Goal: Task Accomplishment & Management: Complete application form

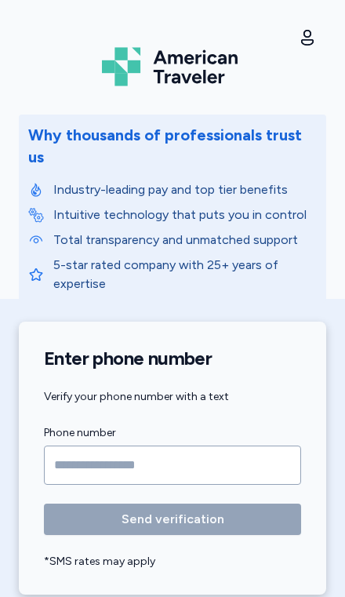
click at [96, 450] on input "Phone number" at bounding box center [172, 465] width 257 height 39
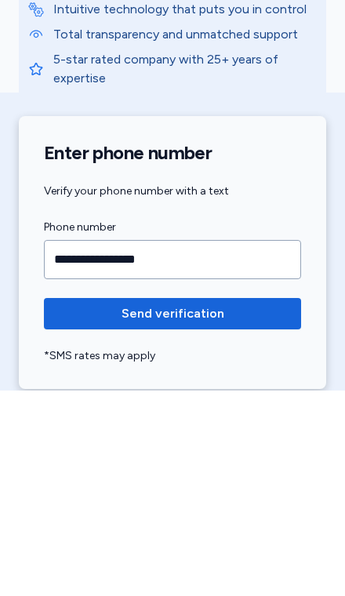
click at [253, 510] on span "Send verification" at bounding box center [172, 519] width 232 height 19
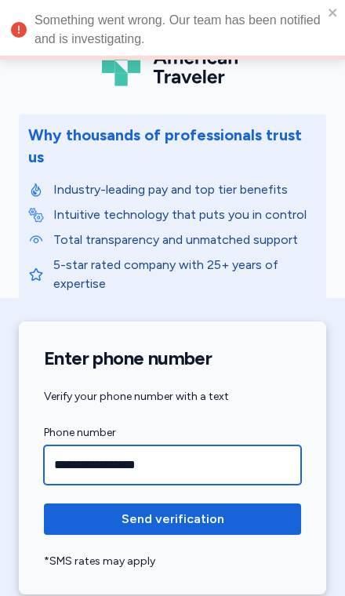
click at [203, 446] on input "**********" at bounding box center [172, 465] width 257 height 39
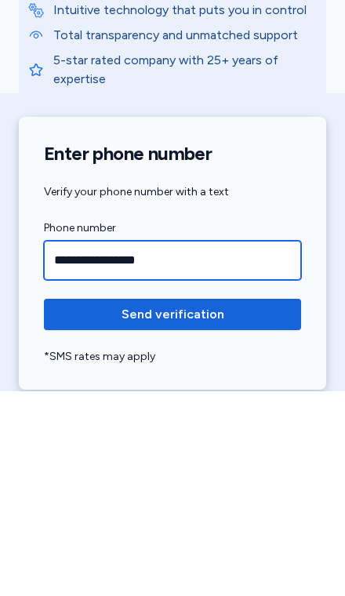
type input "**********"
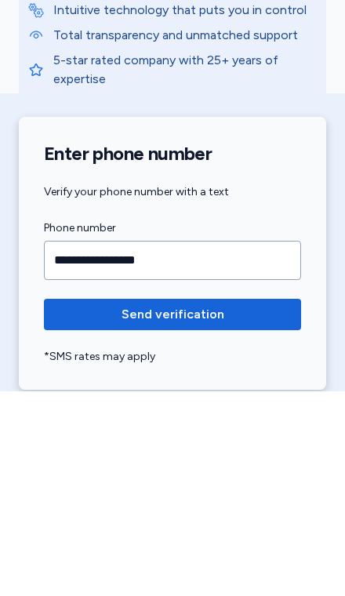
click at [268, 510] on span "Send verification" at bounding box center [172, 519] width 232 height 19
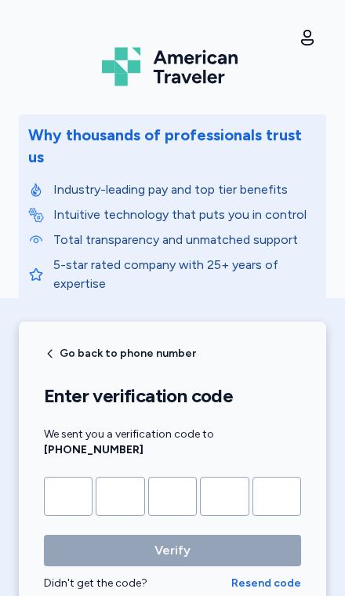
click at [84, 482] on input "Please enter OTP character 1" at bounding box center [68, 496] width 49 height 39
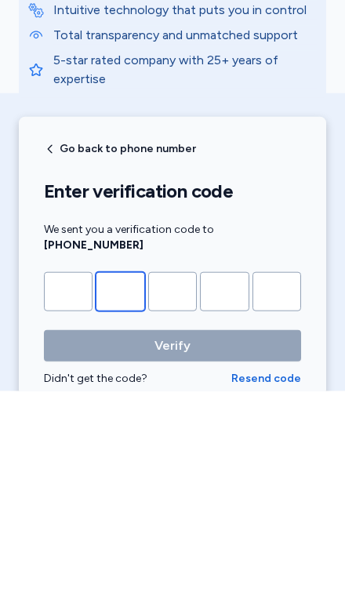
type input "*"
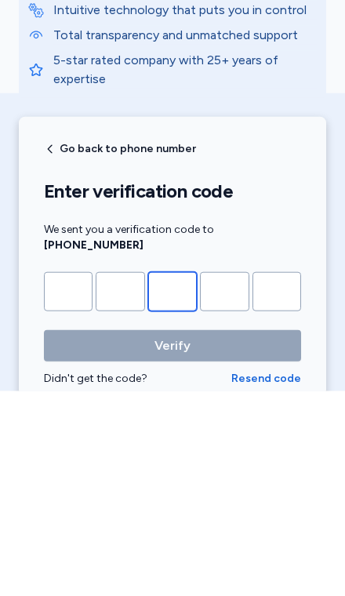
type input "*"
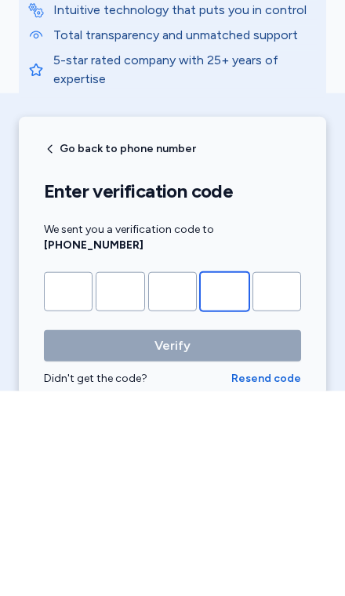
type input "*"
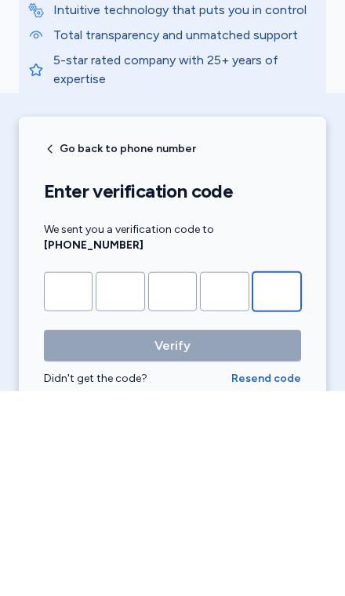
type input "*"
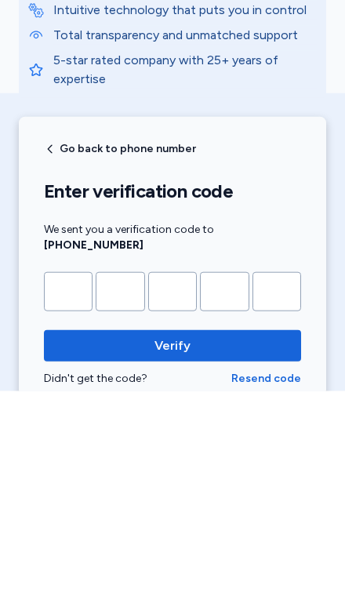
click at [173, 535] on button "Verify" at bounding box center [172, 550] width 257 height 31
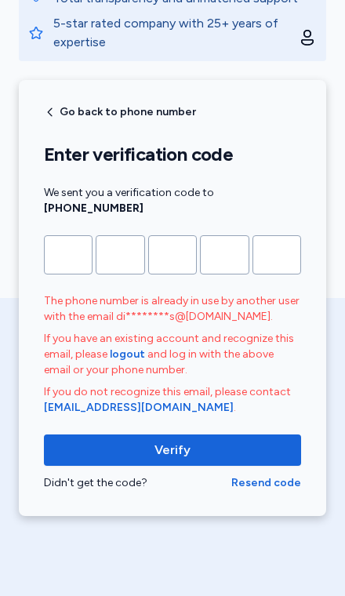
scroll to position [311, 0]
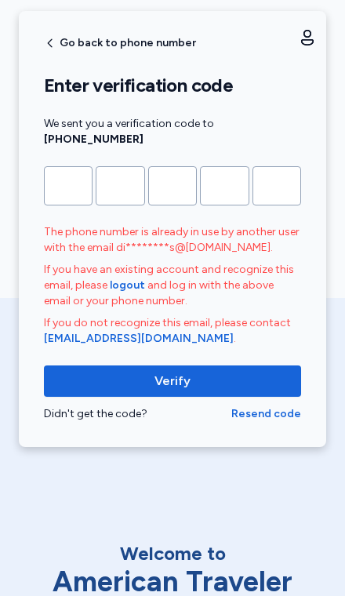
click at [240, 372] on span "Verify" at bounding box center [172, 381] width 232 height 19
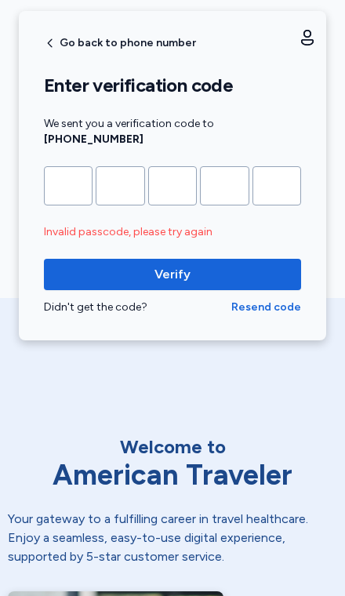
click at [246, 265] on span "Verify" at bounding box center [172, 274] width 232 height 19
click at [271, 300] on span "Resend code" at bounding box center [266, 308] width 70 height 16
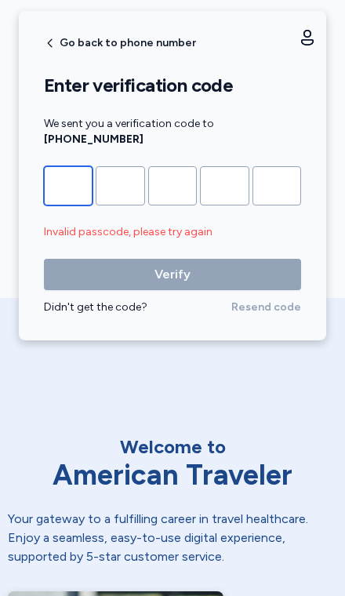
click at [71, 169] on input "Please enter OTP character 1" at bounding box center [68, 185] width 49 height 39
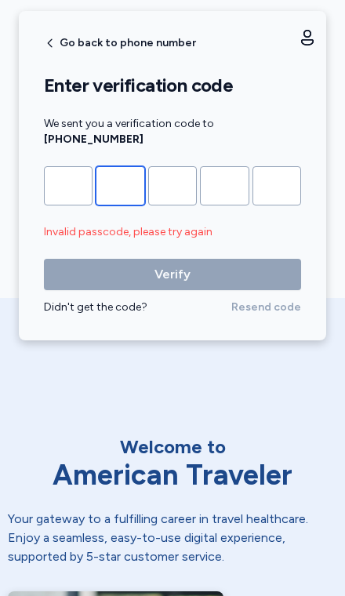
type input "*"
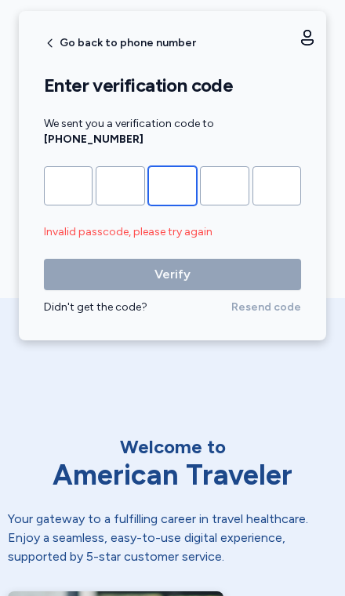
type input "*"
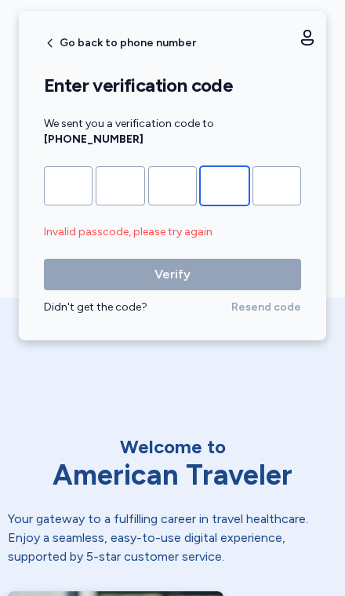
type input "*"
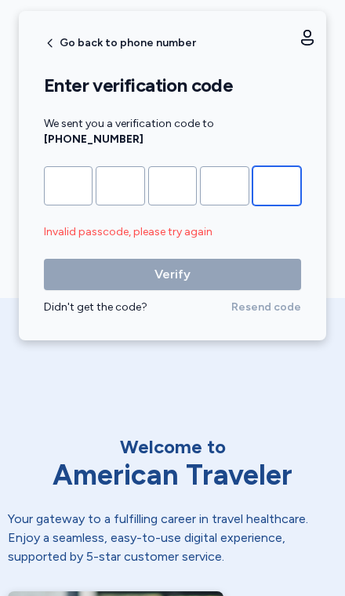
type input "*"
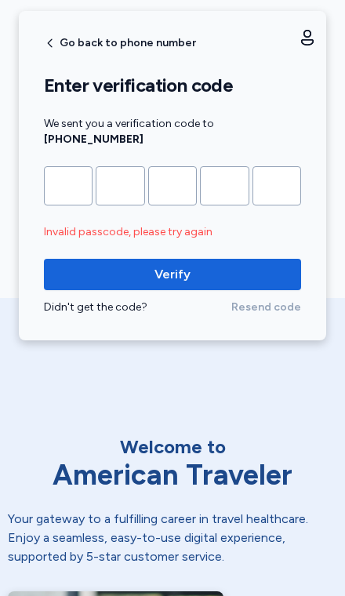
click at [247, 265] on span "Verify" at bounding box center [172, 274] width 232 height 19
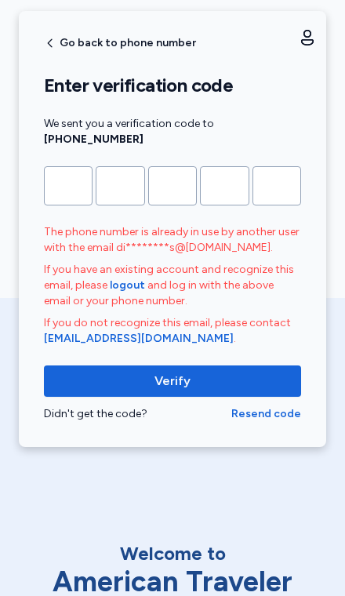
click at [211, 372] on span "Verify" at bounding box center [172, 381] width 232 height 19
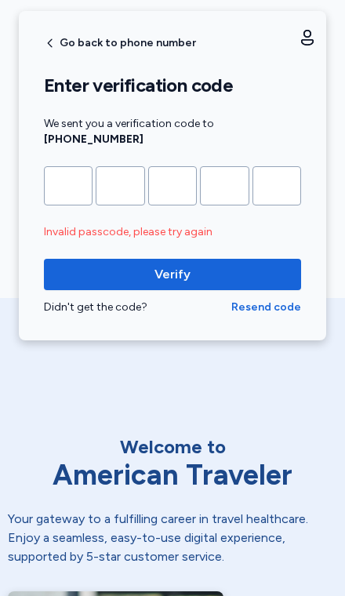
click at [296, 300] on span "Resend code" at bounding box center [266, 308] width 70 height 16
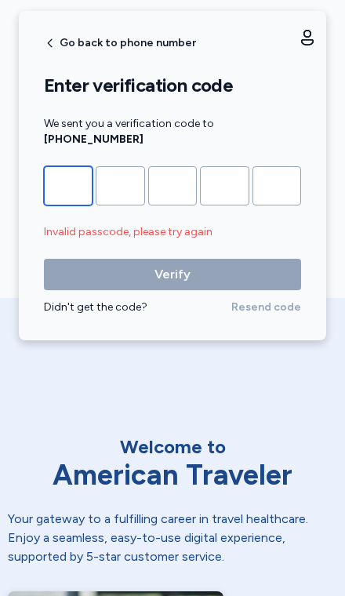
click at [56, 166] on input "Please enter OTP character 1" at bounding box center [68, 185] width 49 height 39
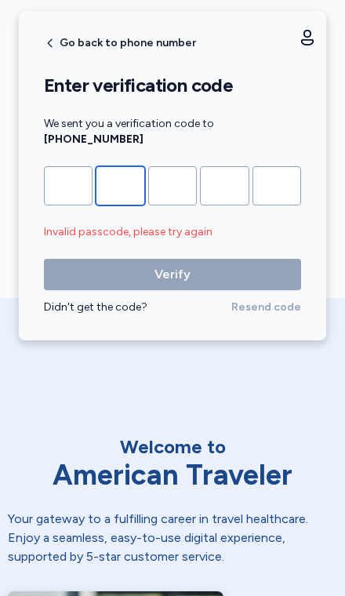
type input "*"
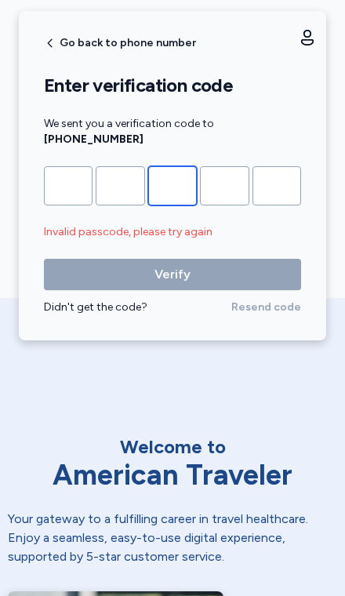
type input "*"
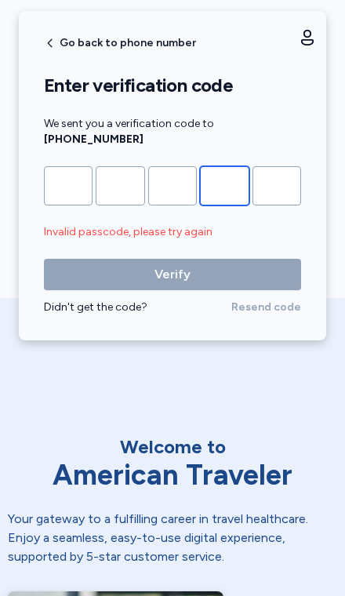
type input "*"
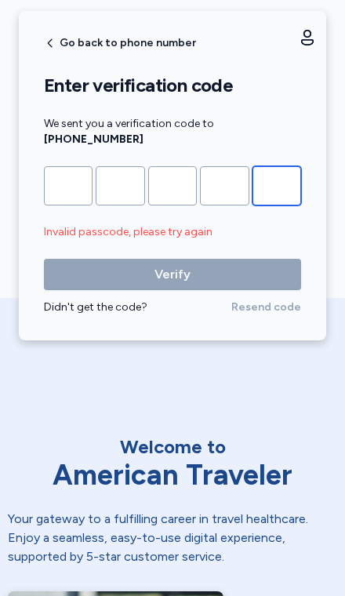
type input "*"
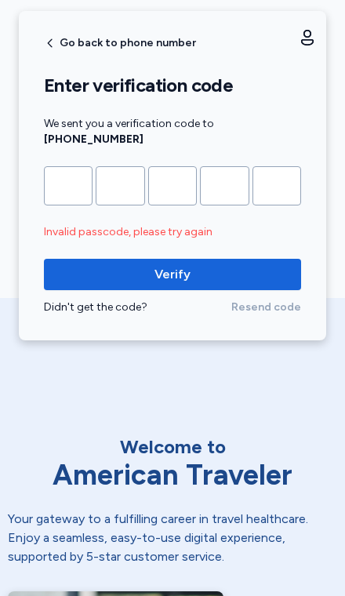
click at [108, 265] on span "Verify" at bounding box center [172, 274] width 232 height 19
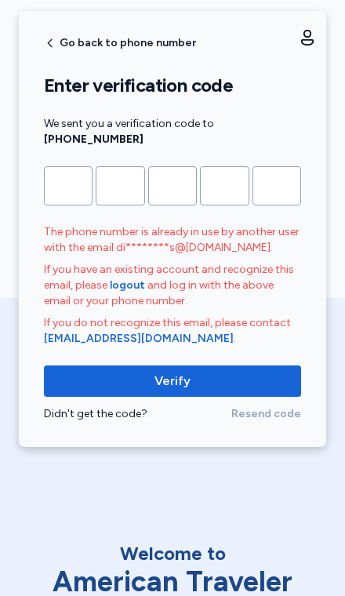
click at [136, 366] on button "Verify" at bounding box center [172, 381] width 257 height 31
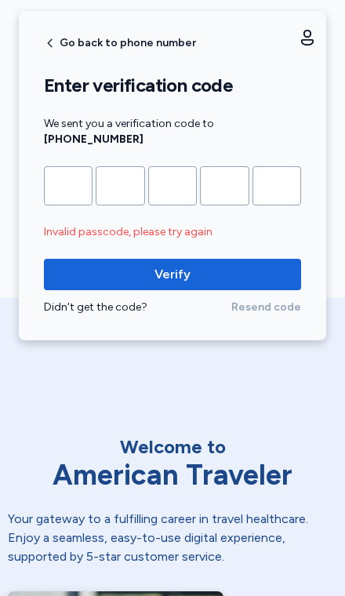
click at [105, 265] on span "Verify" at bounding box center [172, 274] width 232 height 19
click at [124, 268] on button "Verify" at bounding box center [172, 274] width 257 height 31
click at [256, 300] on span "Resend code" at bounding box center [266, 308] width 70 height 16
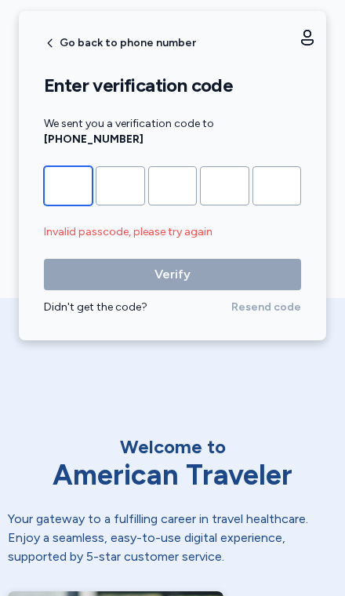
click at [75, 171] on input "Please enter OTP character 1" at bounding box center [68, 185] width 49 height 39
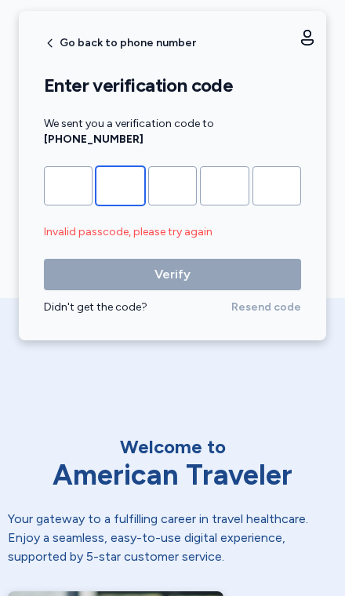
type input "*"
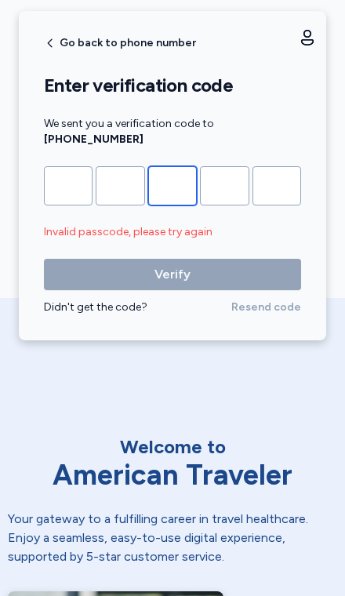
type input "*"
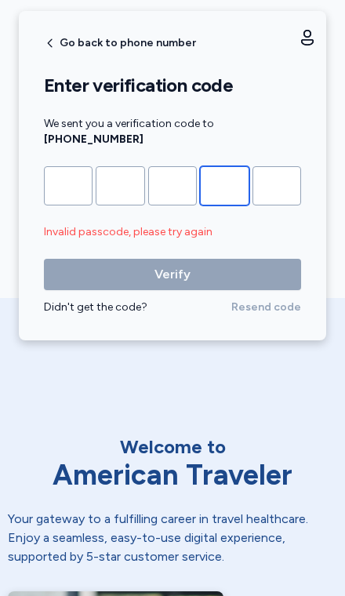
type input "*"
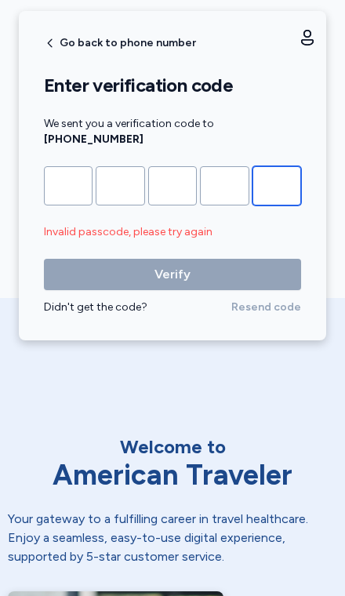
type input "*"
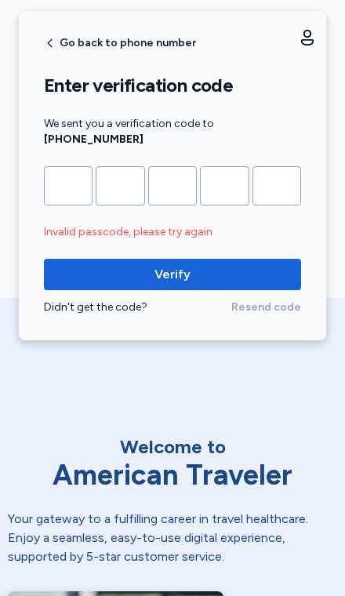
click at [104, 259] on button "Verify" at bounding box center [172, 274] width 257 height 31
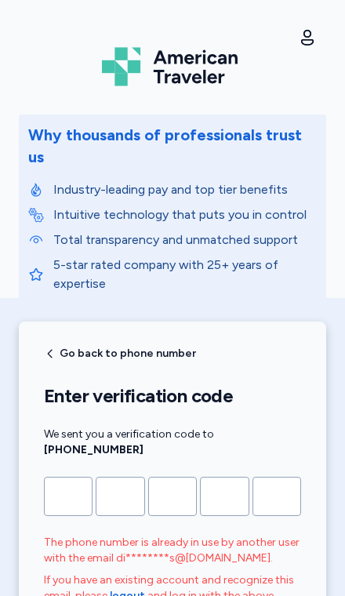
scroll to position [0, 0]
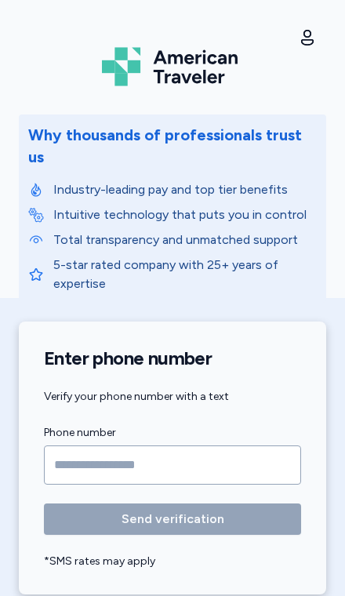
click at [111, 446] on input "Phone number" at bounding box center [172, 465] width 257 height 39
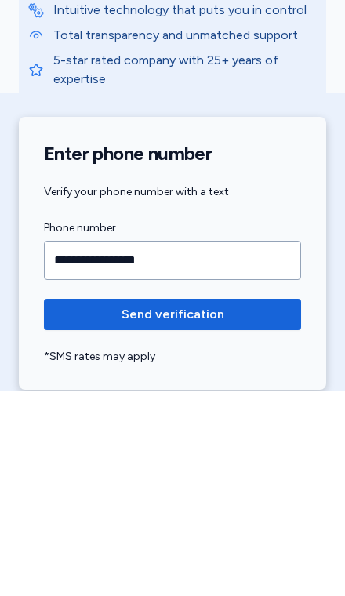
type input "**********"
click at [243, 510] on span "Send verification" at bounding box center [172, 519] width 232 height 19
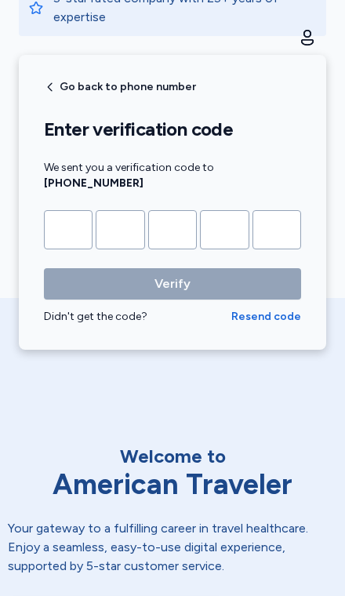
scroll to position [286, 0]
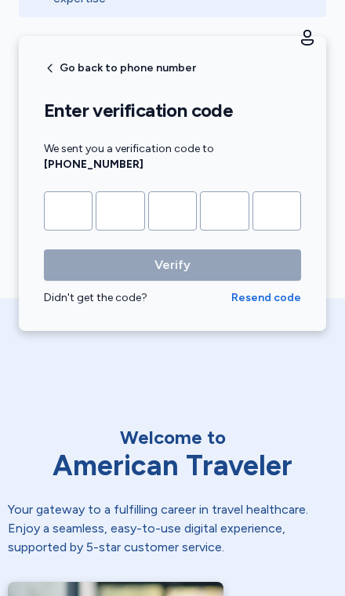
click at [65, 194] on input "Please enter OTP character 1" at bounding box center [68, 210] width 49 height 39
type input "*"
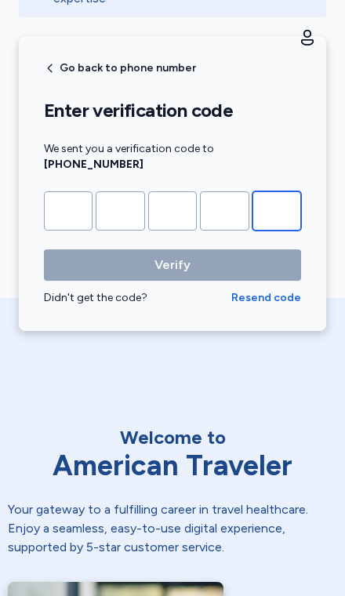
type input "*"
click at [173, 250] on button "Verify" at bounding box center [172, 265] width 257 height 31
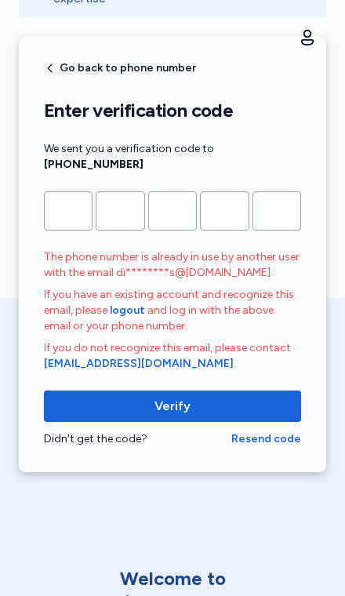
click at [137, 303] on span "logout" at bounding box center [127, 311] width 35 height 16
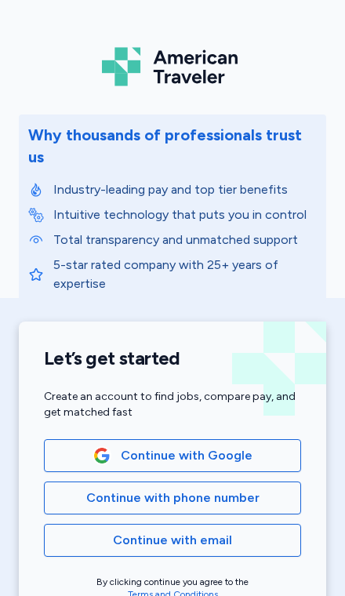
click at [219, 446] on span "Continue with Google" at bounding box center [187, 455] width 132 height 19
